Goal: Information Seeking & Learning: Find specific page/section

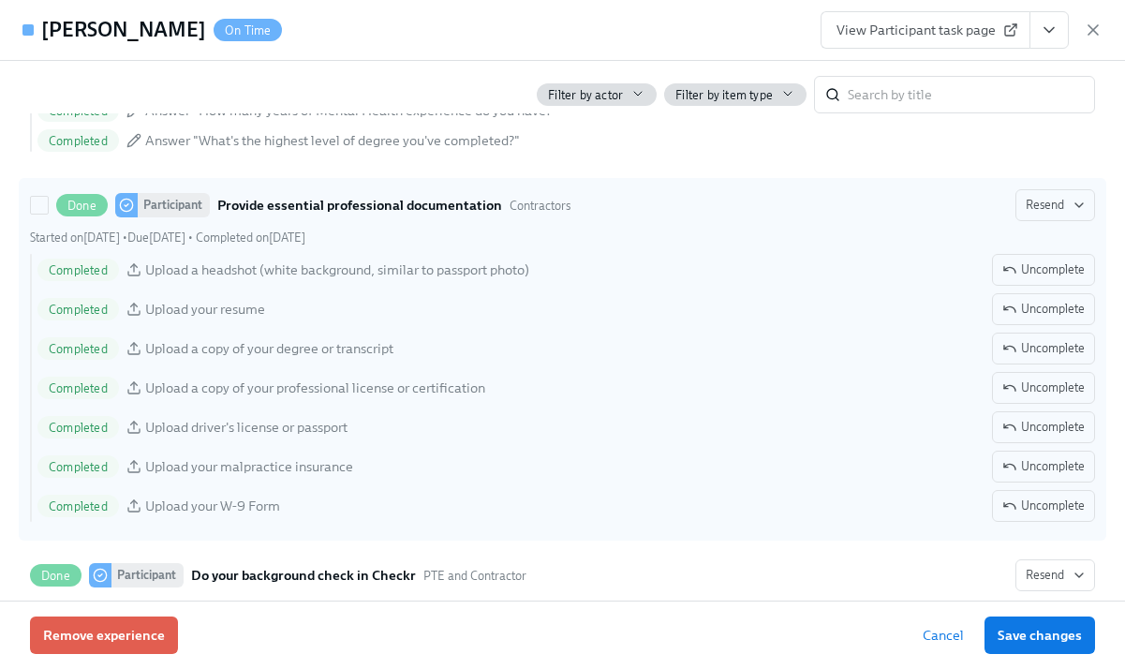
scroll to position [2008, 0]
